Goal: Task Accomplishment & Management: Complete application form

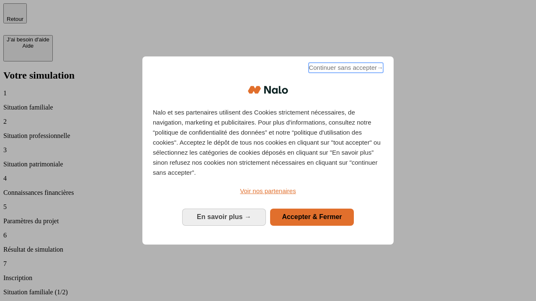
click at [345, 69] on span "Continuer sans accepter →" at bounding box center [345, 68] width 75 height 10
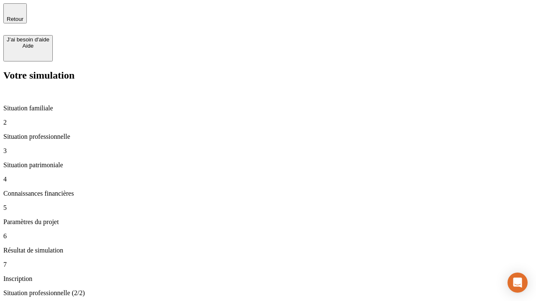
type input "30 000"
type input "40 000"
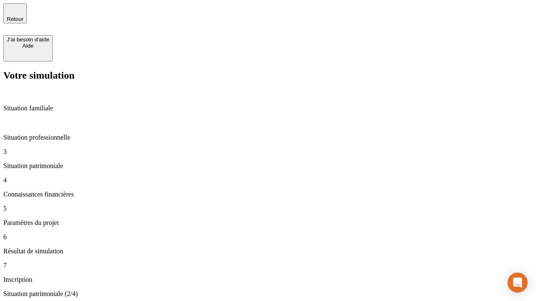
type input "1 100"
type input "20"
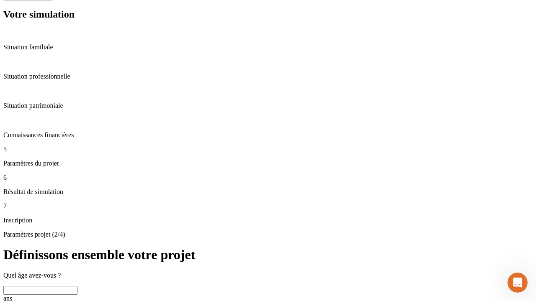
scroll to position [8, 0]
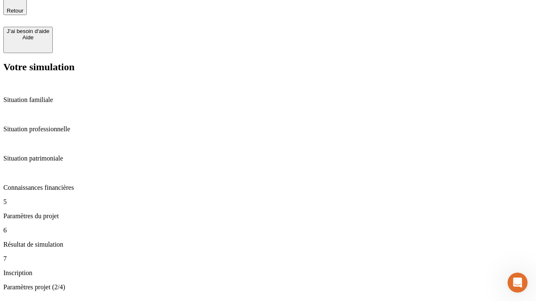
type input "40"
type input "62"
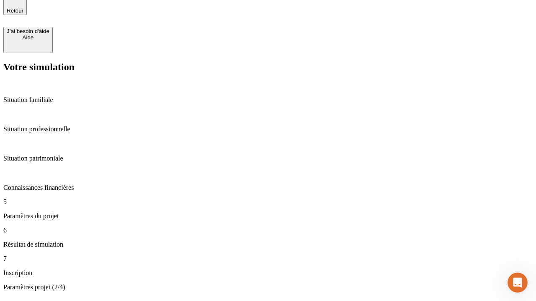
type input "50 000"
type input "640"
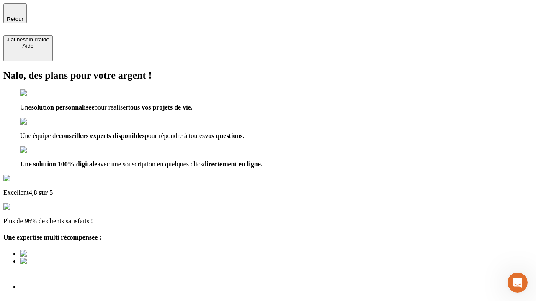
scroll to position [10, 0]
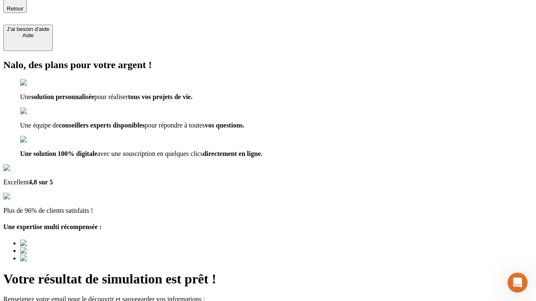
type input "[EMAIL_ADDRESS][DOMAIN_NAME]"
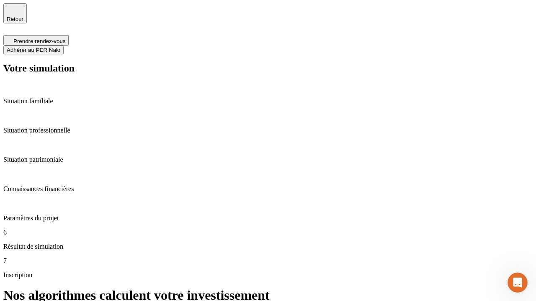
scroll to position [3, 0]
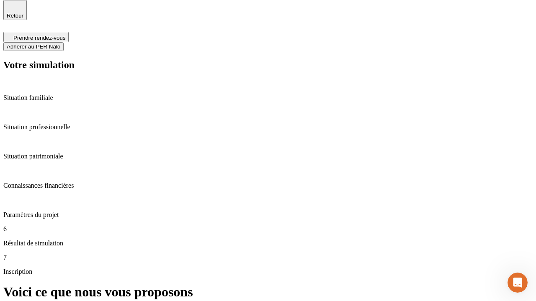
click at [60, 44] on span "Adhérer au PER Nalo" at bounding box center [34, 47] width 54 height 6
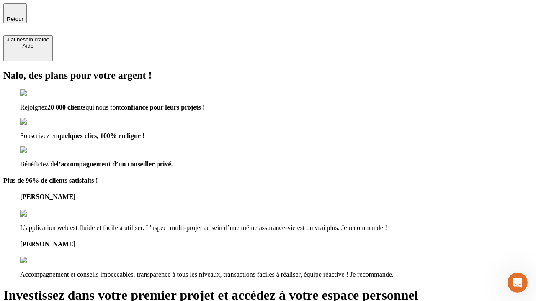
type input "abc"
